Goal: Transaction & Acquisition: Subscribe to service/newsletter

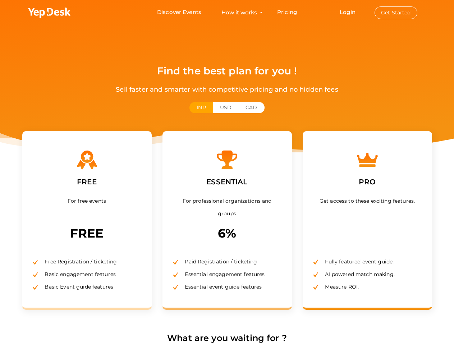
click at [227, 173] on label "ESSENTIAL" at bounding box center [227, 182] width 52 height 22
click at [50, 13] on use at bounding box center [49, 13] width 42 height 10
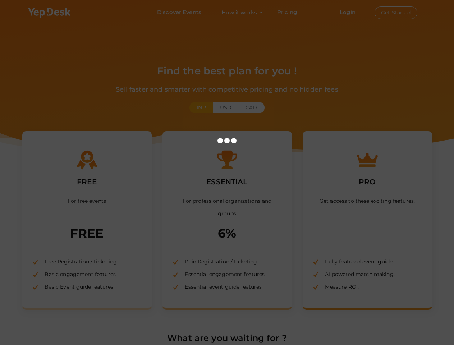
click at [348, 12] on div at bounding box center [227, 172] width 454 height 345
click at [396, 13] on button "Get Started" at bounding box center [395, 12] width 43 height 13
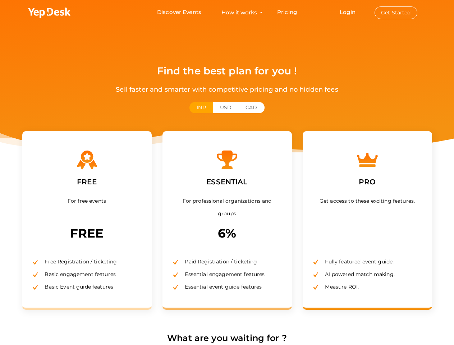
click at [201, 107] on button "INR" at bounding box center [200, 107] width 23 height 11
click at [226, 107] on button "USD" at bounding box center [226, 107] width 26 height 11
click at [251, 107] on button "CAD" at bounding box center [251, 107] width 26 height 11
